Goal: Find specific page/section: Find specific page/section

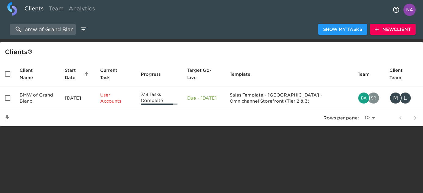
select select "10"
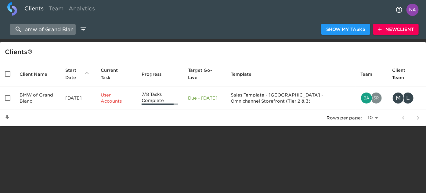
click at [51, 31] on input "bmw of Grand Blanc" at bounding box center [43, 29] width 66 height 11
paste input "Bright Bay Mazda"
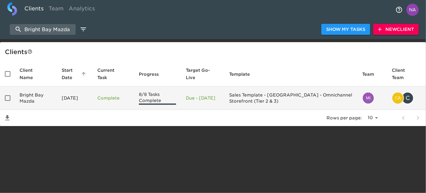
type input "Bright Bay Mazda"
click at [48, 100] on td "Bright Bay Mazda" at bounding box center [36, 98] width 42 height 24
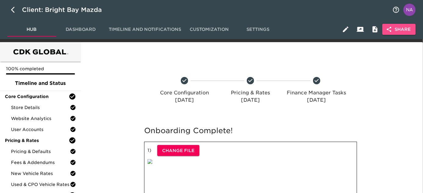
click at [402, 31] on span "Share" at bounding box center [399, 30] width 24 height 8
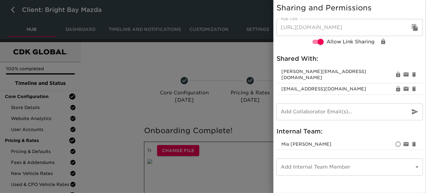
click at [175, 139] on div at bounding box center [213, 96] width 426 height 193
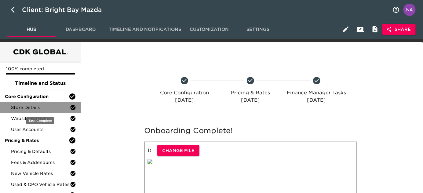
click at [37, 107] on span "Store Details" at bounding box center [40, 107] width 59 height 6
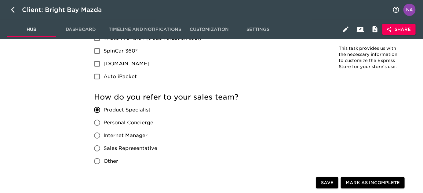
scroll to position [1241, 0]
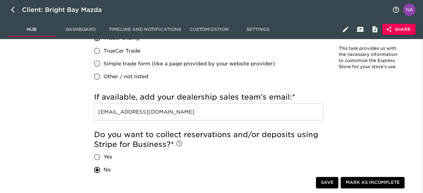
click at [240, 117] on input "[EMAIL_ADDRESS][DOMAIN_NAME]" at bounding box center [208, 111] width 229 height 17
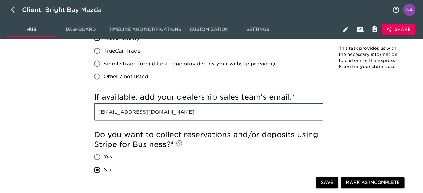
click at [240, 117] on input "[EMAIL_ADDRESS][DOMAIN_NAME]" at bounding box center [208, 111] width 229 height 17
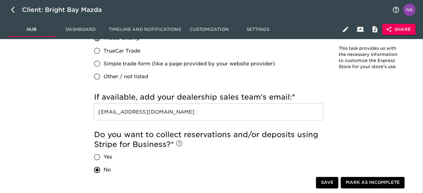
scroll to position [442, 0]
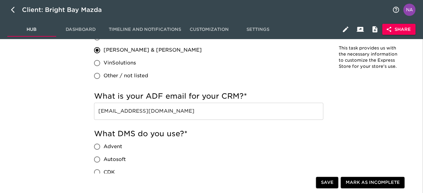
click at [251, 112] on input "[EMAIL_ADDRESS][DOMAIN_NAME]" at bounding box center [208, 111] width 229 height 17
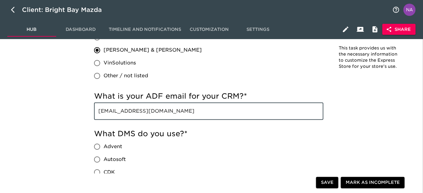
click at [251, 112] on input "[EMAIL_ADDRESS][DOMAIN_NAME]" at bounding box center [208, 111] width 229 height 17
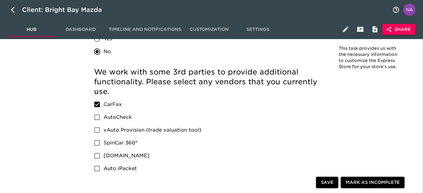
scroll to position [835, 0]
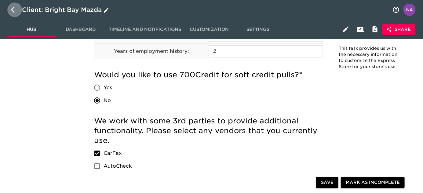
click at [10, 11] on button "button" at bounding box center [14, 9] width 15 height 15
select select "10"
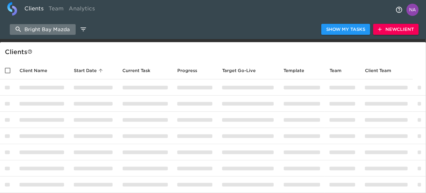
click at [49, 32] on input "Bright Bay Mazda" at bounding box center [43, 29] width 66 height 11
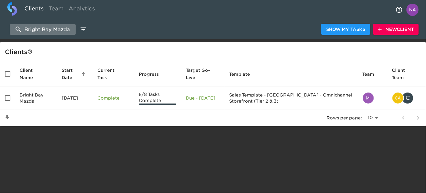
click at [49, 32] on input "Bright Bay Mazda" at bounding box center [43, 29] width 66 height 11
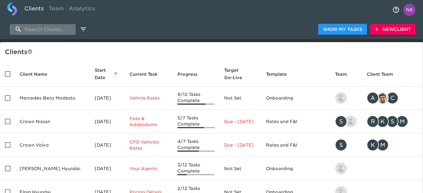
paste input "accessories_source"
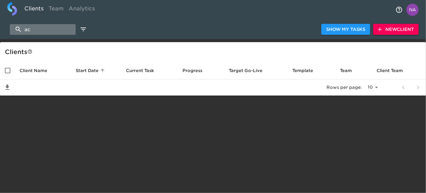
type input "a"
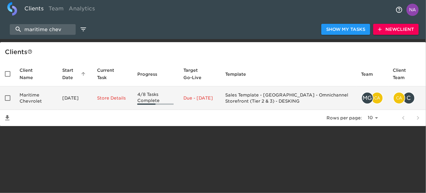
type input "maritime chev"
click at [45, 98] on td "Maritime Chevrolet" at bounding box center [36, 98] width 43 height 24
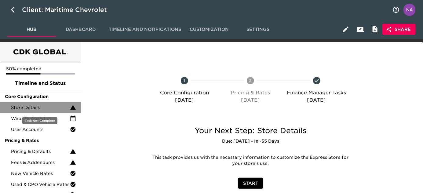
click at [29, 105] on span "Store Details" at bounding box center [40, 107] width 59 height 6
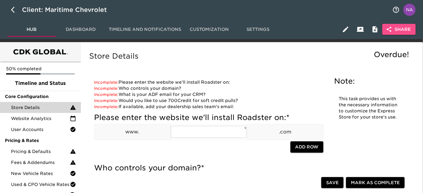
click at [398, 27] on span "Share" at bounding box center [399, 30] width 24 height 8
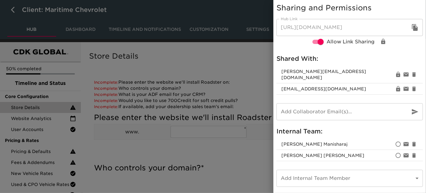
click at [223, 81] on div at bounding box center [213, 96] width 426 height 193
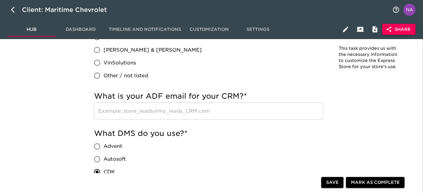
scroll to position [979, 0]
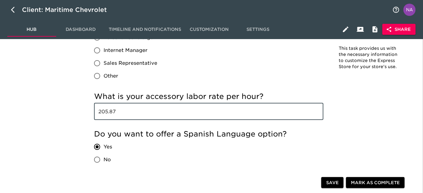
click at [228, 114] on input "205.87" at bounding box center [208, 111] width 229 height 17
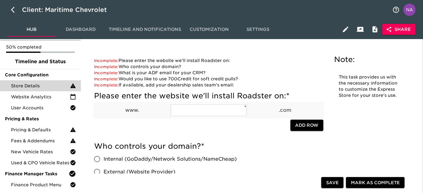
scroll to position [0, 0]
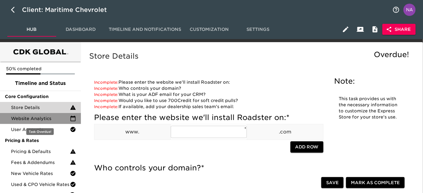
click at [36, 121] on span "Website Analytics" at bounding box center [40, 118] width 59 height 6
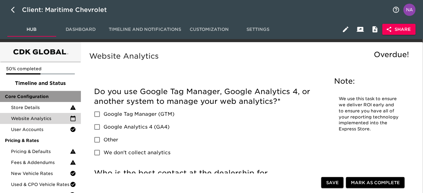
click at [51, 101] on div "Core Configuration" at bounding box center [40, 96] width 81 height 11
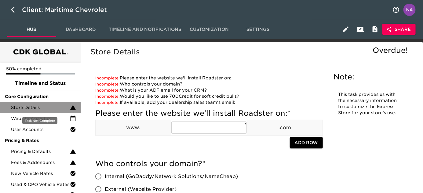
click at [42, 106] on span "Store Details" at bounding box center [40, 107] width 59 height 6
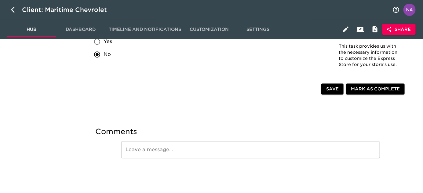
scroll to position [1380, 0]
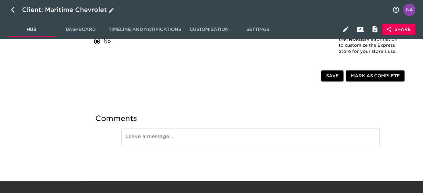
click at [13, 9] on icon "button" at bounding box center [14, 9] width 7 height 7
select select "10"
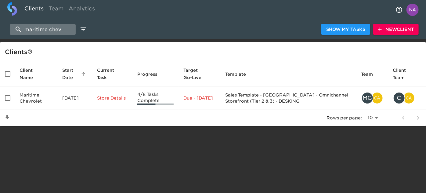
click at [52, 27] on input "maritime chev" at bounding box center [43, 29] width 66 height 11
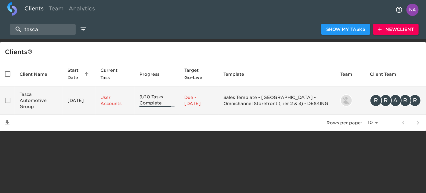
type input "tasca"
click at [48, 92] on td "Tasca Automotive Group" at bounding box center [39, 100] width 48 height 28
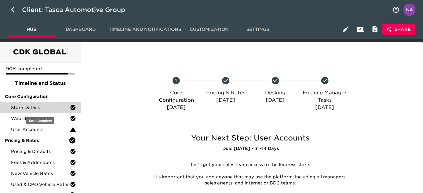
click at [30, 106] on span "Store Details" at bounding box center [40, 107] width 59 height 6
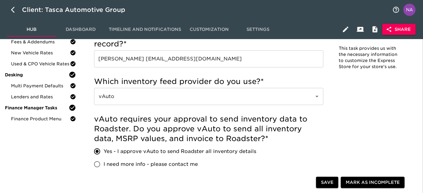
scroll to position [406, 0]
